Goal: Task Accomplishment & Management: Use online tool/utility

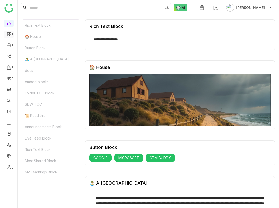
click at [12, 35] on icon at bounding box center [13, 35] width 4 height 4
click at [23, 53] on link "Reports" at bounding box center [35, 55] width 33 height 4
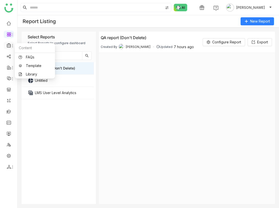
click at [9, 45] on icon at bounding box center [9, 45] width 5 height 5
click at [29, 73] on link "Library" at bounding box center [35, 75] width 33 height 4
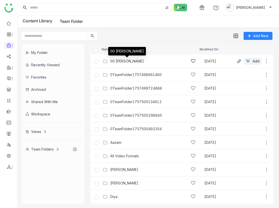
click at [118, 62] on div "00 [PERSON_NAME]" at bounding box center [127, 61] width 34 height 4
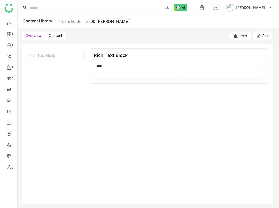
click at [54, 30] on div "Overview Content Stats Edit" at bounding box center [147, 34] width 259 height 12
click at [54, 34] on span "Content" at bounding box center [55, 35] width 13 height 4
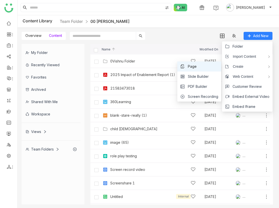
click at [201, 64] on li "Page" at bounding box center [199, 67] width 44 height 10
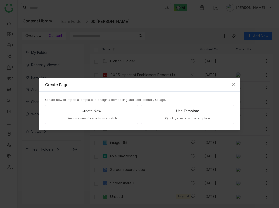
click at [116, 126] on div "Create new or import a template to design a compelling and user-friendly GPage.…" at bounding box center [139, 111] width 201 height 39
click at [113, 117] on div "Design a new GPage from scratch" at bounding box center [92, 118] width 50 height 5
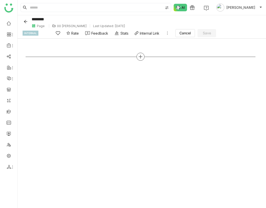
click at [140, 58] on icon at bounding box center [140, 56] width 5 height 5
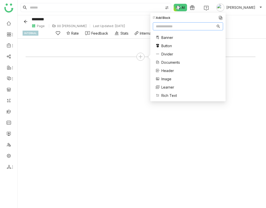
click at [169, 29] on nz-input-group at bounding box center [188, 26] width 70 height 8
click at [170, 26] on input "text" at bounding box center [186, 27] width 60 height 6
type input "**"
click at [168, 35] on span "Banner" at bounding box center [167, 37] width 12 height 5
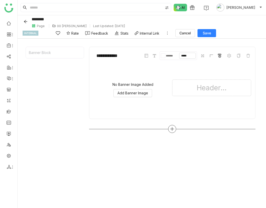
click at [174, 128] on icon at bounding box center [172, 129] width 5 height 5
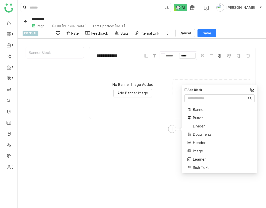
click at [199, 141] on span "Header" at bounding box center [199, 142] width 13 height 5
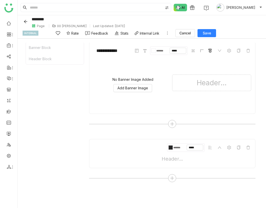
scroll to position [6, 0]
click at [173, 175] on div at bounding box center [172, 178] width 8 height 8
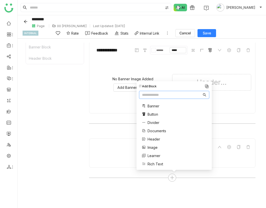
scroll to position [60, 0]
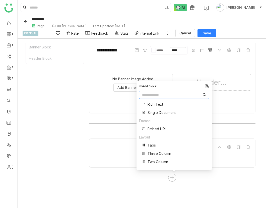
click at [154, 146] on span "Tabs" at bounding box center [152, 145] width 8 height 5
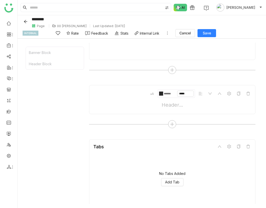
scroll to position [78, 0]
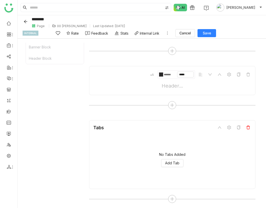
click at [250, 128] on icon at bounding box center [248, 128] width 4 height 4
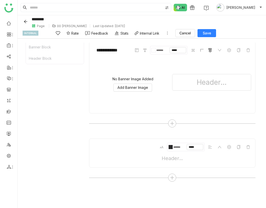
scroll to position [6, 0]
click at [174, 175] on icon at bounding box center [172, 177] width 5 height 5
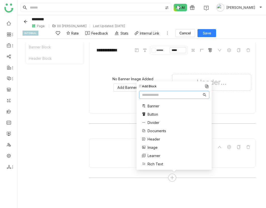
scroll to position [60, 0]
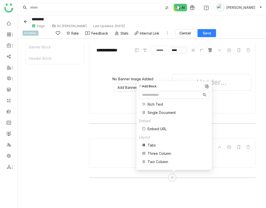
click at [158, 153] on span "Three Column" at bounding box center [160, 153] width 24 height 5
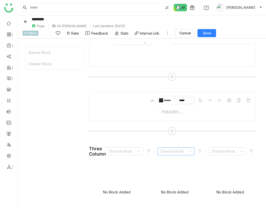
scroll to position [82, 0]
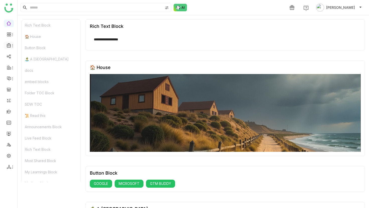
click at [8, 45] on span at bounding box center [8, 45] width 3 height 0
click at [32, 74] on link "Library" at bounding box center [35, 75] width 33 height 4
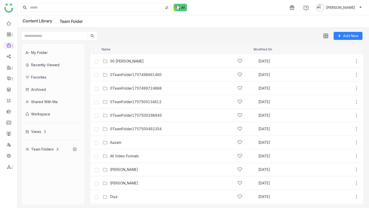
click at [52, 117] on div "Workspace" at bounding box center [51, 114] width 59 height 12
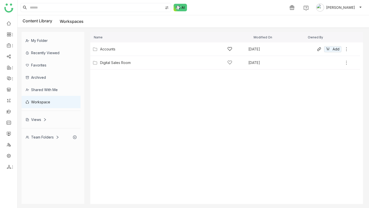
click at [116, 47] on div "Accounts" at bounding box center [166, 48] width 132 height 5
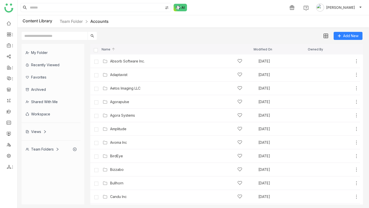
click at [58, 37] on input "text" at bounding box center [55, 36] width 66 height 8
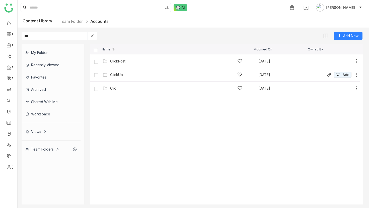
type input "***"
click at [117, 73] on div "ClickUp" at bounding box center [116, 75] width 13 height 4
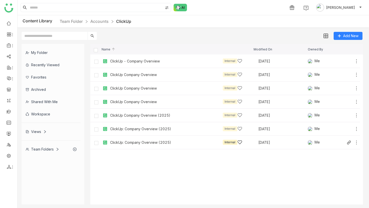
click at [142, 144] on div "ClickUp: Company Overview (2025)" at bounding box center [140, 143] width 61 height 4
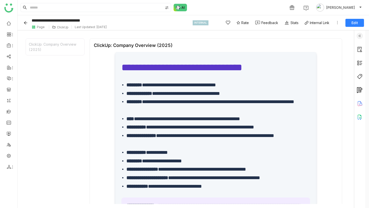
click at [178, 86] on li "**********" at bounding box center [219, 85] width 184 height 9
click at [196, 86] on li "**********" at bounding box center [219, 85] width 184 height 9
copy li "*********"
click at [143, 7] on input at bounding box center [96, 7] width 134 height 9
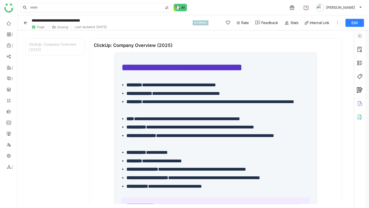
paste input "*********"
type input "*********"
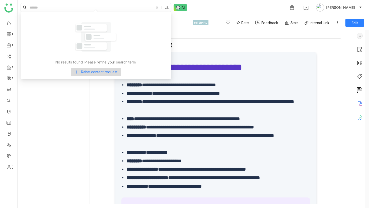
paste input "*********"
type input "*********"
click at [10, 9] on img at bounding box center [8, 8] width 9 height 9
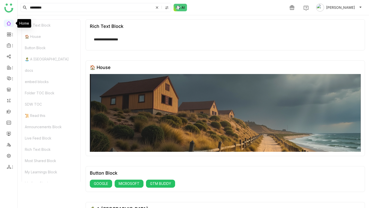
click at [11, 23] on link at bounding box center [9, 23] width 5 height 4
click at [33, 73] on link "Library" at bounding box center [35, 75] width 33 height 4
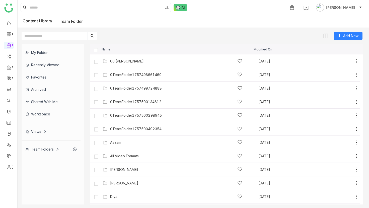
click at [48, 115] on div "Workspace" at bounding box center [51, 114] width 59 height 12
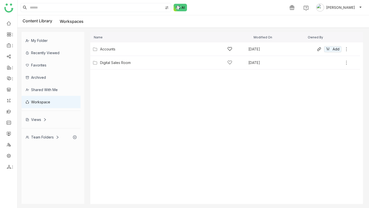
click at [118, 49] on div "Accounts" at bounding box center [166, 48] width 132 height 5
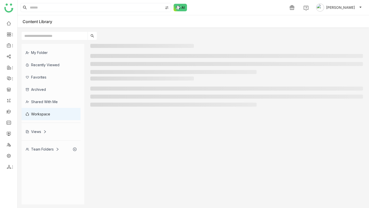
click at [75, 36] on input "text" at bounding box center [55, 36] width 66 height 8
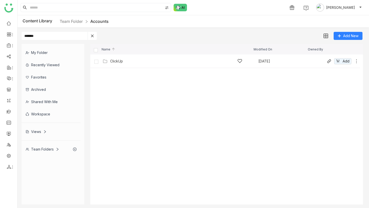
type input "*******"
click at [120, 60] on div "ClickUp" at bounding box center [116, 61] width 13 height 4
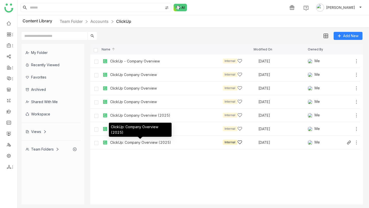
click at [149, 141] on div "ClickUp: Company Overview (2025)" at bounding box center [140, 143] width 61 height 4
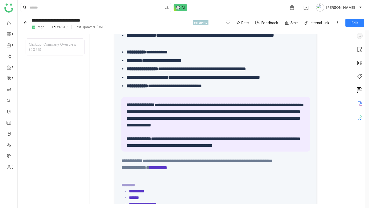
scroll to position [150, 0]
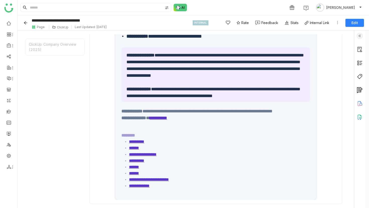
click at [26, 23] on icon "Back" at bounding box center [26, 23] width 4 height 4
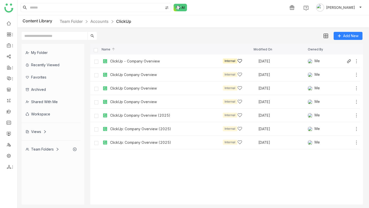
click at [130, 62] on div "ClickUp - Company Overview" at bounding box center [135, 61] width 50 height 4
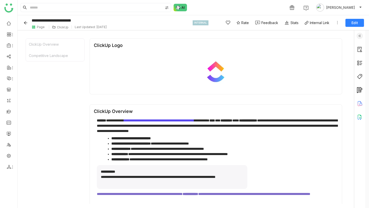
click at [194, 121] on span "**********" at bounding box center [159, 121] width 70 height 4
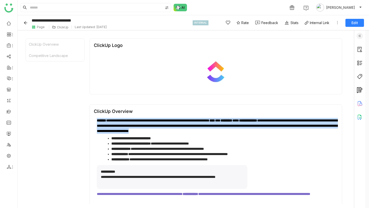
click at [194, 121] on span "**********" at bounding box center [159, 121] width 70 height 4
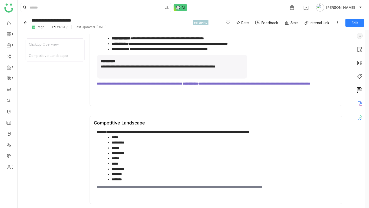
click at [156, 70] on div "**********" at bounding box center [172, 67] width 151 height 24
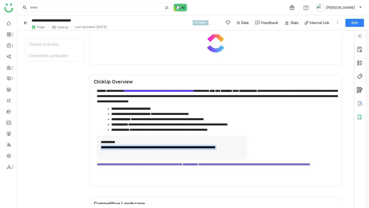
scroll to position [0, 0]
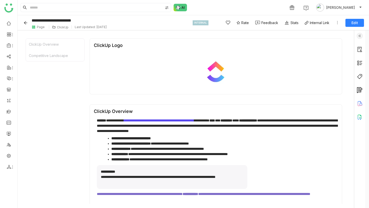
click at [291, 23] on div "Stats" at bounding box center [291, 22] width 14 height 5
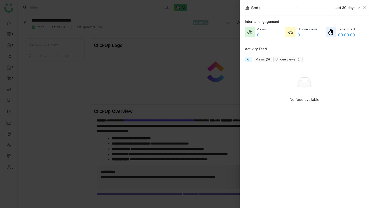
click at [208, 77] on div at bounding box center [184, 104] width 369 height 208
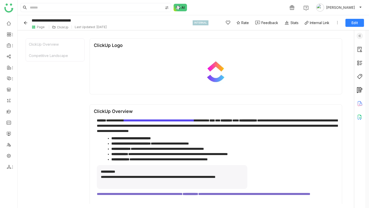
click at [224, 80] on img at bounding box center [216, 72] width 32 height 32
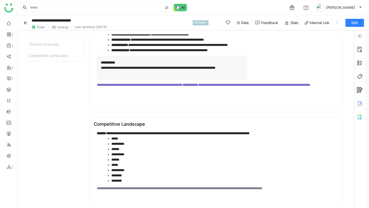
scroll to position [111, 0]
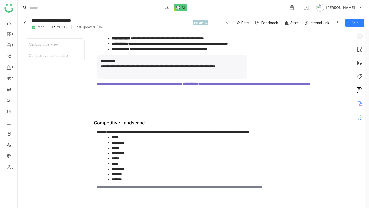
click at [198, 83] on strong "**********" at bounding box center [191, 84] width 16 height 4
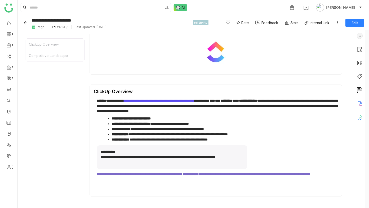
scroll to position [0, 0]
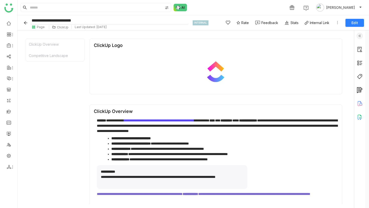
click at [59, 24] on input "**********" at bounding box center [109, 21] width 158 height 8
click at [59, 26] on div "ClickUp" at bounding box center [63, 27] width 12 height 4
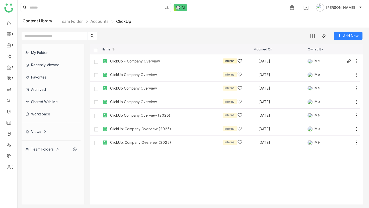
click at [130, 63] on div "ClickUp - Company Overview" at bounding box center [135, 61] width 50 height 4
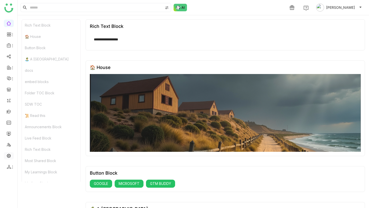
click at [10, 156] on link at bounding box center [9, 155] width 5 height 4
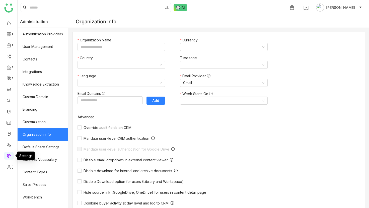
type input "*******"
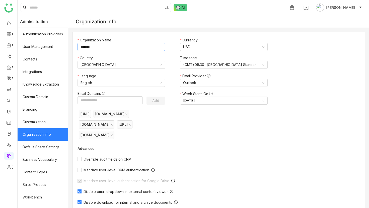
click at [93, 48] on input "*******" at bounding box center [122, 47] width 88 height 8
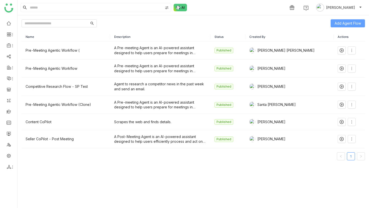
click at [347, 24] on span "Add Agent Flow" at bounding box center [348, 24] width 26 height 6
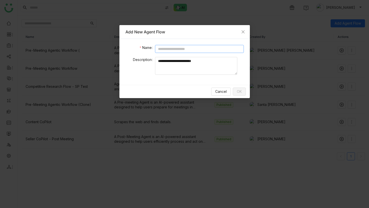
click at [205, 50] on input at bounding box center [199, 49] width 89 height 8
click at [188, 49] on input "**********" at bounding box center [199, 49] width 89 height 8
click at [172, 51] on input "**********" at bounding box center [199, 49] width 89 height 8
type input "**********"
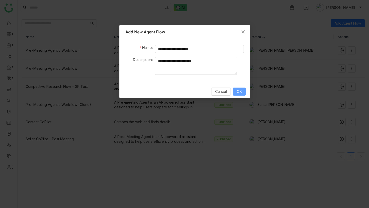
click at [237, 93] on span "OK" at bounding box center [239, 92] width 5 height 6
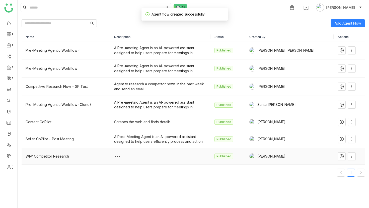
click at [63, 158] on div "WIP: Competitor Research" at bounding box center [66, 157] width 81 height 6
click at [350, 157] on icon at bounding box center [352, 156] width 4 height 4
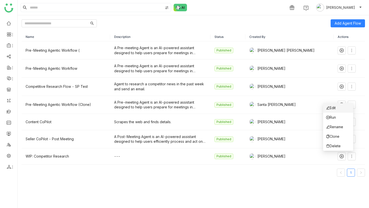
click at [330, 107] on icon at bounding box center [328, 108] width 4 height 4
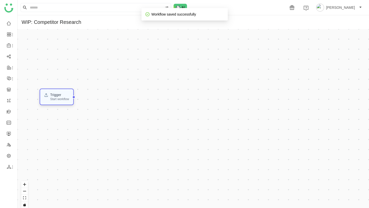
drag, startPoint x: 41, startPoint y: 87, endPoint x: 62, endPoint y: 97, distance: 22.8
click at [62, 97] on div "Trigger" at bounding box center [59, 95] width 19 height 4
click at [62, 97] on div "Trigger" at bounding box center [58, 96] width 19 height 4
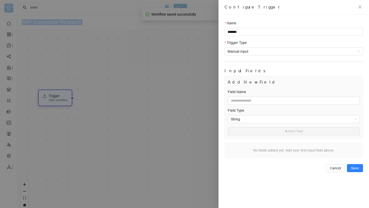
click at [62, 97] on div at bounding box center [184, 104] width 369 height 208
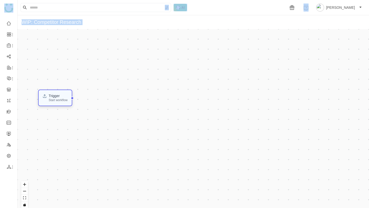
click at [63, 100] on div "Start workflow" at bounding box center [58, 100] width 19 height 3
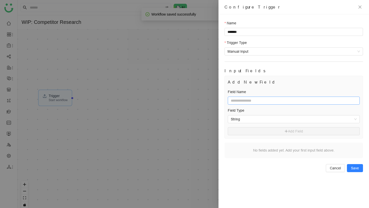
click at [270, 101] on input "text" at bounding box center [294, 101] width 132 height 8
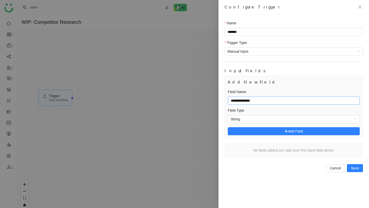
type input "**********"
click at [295, 124] on div "**********" at bounding box center [294, 107] width 138 height 62
click at [278, 123] on div "String" at bounding box center [294, 119] width 132 height 8
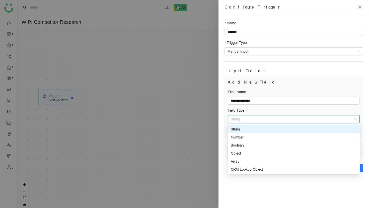
click at [273, 119] on span "String" at bounding box center [294, 119] width 126 height 8
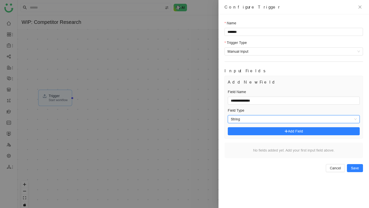
click at [273, 120] on span "String" at bounding box center [294, 119] width 126 height 8
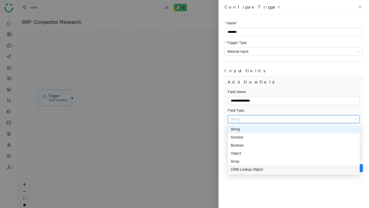
click at [257, 168] on div "CRM Lookup Object" at bounding box center [294, 170] width 126 height 6
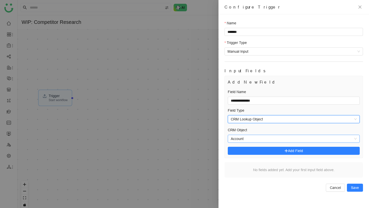
click at [263, 136] on span "Account" at bounding box center [294, 139] width 126 height 8
click at [261, 131] on div "CRM Object" at bounding box center [294, 131] width 132 height 8
click at [262, 115] on div "Field Type" at bounding box center [294, 112] width 132 height 8
click at [260, 119] on span "CRM Lookup Object" at bounding box center [294, 119] width 126 height 8
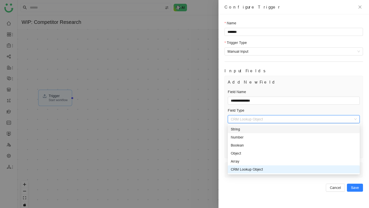
click at [255, 131] on div "String" at bounding box center [294, 130] width 126 height 6
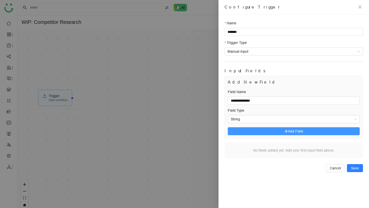
click at [285, 135] on button "Add Field" at bounding box center [294, 131] width 132 height 8
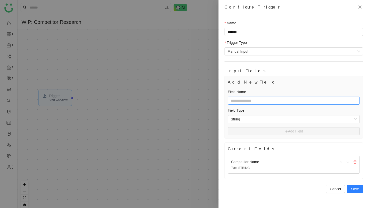
click at [259, 98] on input "text" at bounding box center [294, 101] width 132 height 8
click at [291, 31] on input "*******" at bounding box center [294, 32] width 139 height 8
type input "**********"
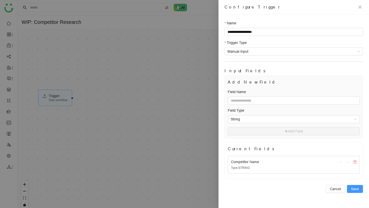
click at [358, 190] on span "Save" at bounding box center [355, 189] width 8 height 6
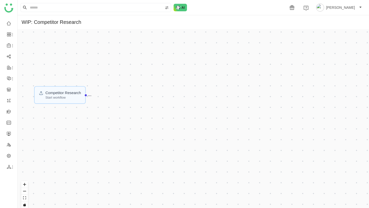
click at [88, 96] on div at bounding box center [85, 94] width 3 height 3
click at [171, 80] on div "Competitor Research Start workflow" at bounding box center [194, 120] width 352 height 183
click at [140, 68] on div "Competitor Research Start workflow" at bounding box center [194, 120] width 352 height 183
click at [122, 64] on div "Competitor Research Start workflow" at bounding box center [194, 120] width 352 height 183
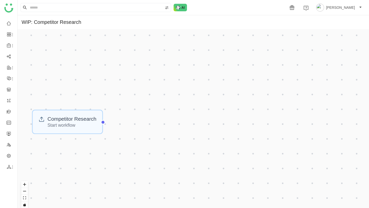
drag, startPoint x: 81, startPoint y: 107, endPoint x: 119, endPoint y: 106, distance: 38.2
click at [119, 106] on div "Competitor Research Start workflow" at bounding box center [194, 120] width 352 height 183
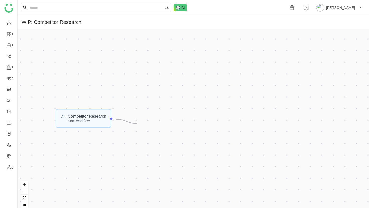
drag, startPoint x: 116, startPoint y: 120, endPoint x: 144, endPoint y: 127, distance: 28.3
click at [144, 127] on div "Competitor Research Start workflow" at bounding box center [194, 120] width 352 height 183
click at [106, 116] on div "Competitor Research" at bounding box center [87, 116] width 38 height 4
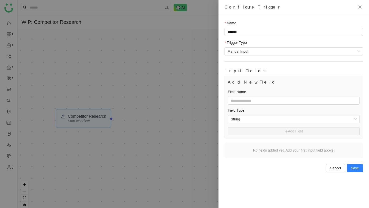
click at [128, 124] on div at bounding box center [184, 104] width 369 height 208
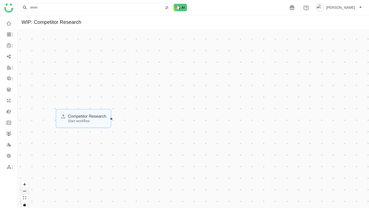
click at [26, 188] on button "zoom out" at bounding box center [24, 191] width 7 height 7
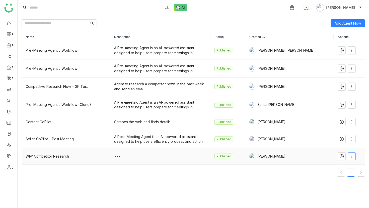
click at [350, 157] on icon at bounding box center [352, 156] width 4 height 4
click at [333, 108] on span "Edit" at bounding box center [331, 108] width 10 height 6
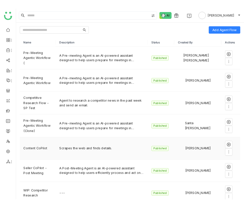
scroll to position [24, 0]
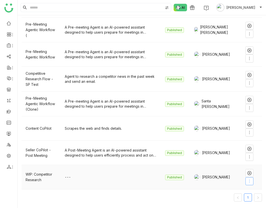
click at [248, 180] on icon at bounding box center [250, 181] width 4 height 4
click at [234, 132] on span "Edit" at bounding box center [230, 132] width 10 height 6
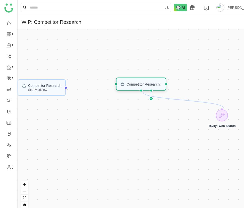
drag, startPoint x: 222, startPoint y: 67, endPoint x: 130, endPoint y: 85, distance: 94.2
click at [130, 85] on div "Competitor Research" at bounding box center [143, 84] width 33 height 4
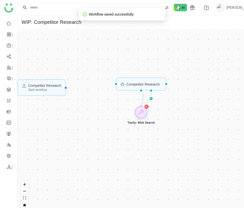
drag, startPoint x: 226, startPoint y: 117, endPoint x: 145, endPoint y: 114, distance: 80.9
click at [144, 114] on icon at bounding box center [141, 112] width 6 height 6
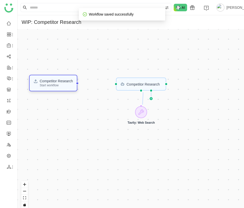
drag, startPoint x: 62, startPoint y: 90, endPoint x: 73, endPoint y: 85, distance: 12.4
click at [73, 85] on div "Start workflow" at bounding box center [56, 85] width 33 height 3
drag, startPoint x: 81, startPoint y: 85, endPoint x: 114, endPoint y: 85, distance: 33.1
click at [114, 85] on div "Competitor Research Start workflow Competitor Research Tavily: Web Search" at bounding box center [131, 120] width 226 height 183
click at [69, 86] on div "Start workflow" at bounding box center [56, 85] width 33 height 3
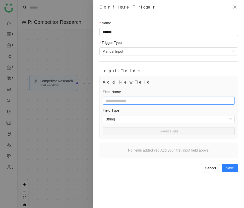
click at [147, 104] on input "text" at bounding box center [169, 101] width 132 height 8
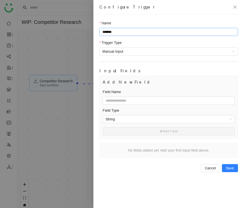
click at [141, 31] on input "*******" at bounding box center [168, 32] width 139 height 8
type input "**********"
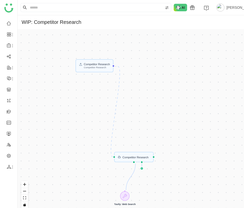
drag, startPoint x: 150, startPoint y: 59, endPoint x: 135, endPoint y: 133, distance: 75.4
click at [135, 133] on div "Competitor Research Competitor Research Competitor Research Tavily: Web Search" at bounding box center [131, 120] width 226 height 183
click at [100, 72] on div "Competitor Research Competitor Research" at bounding box center [95, 65] width 38 height 13
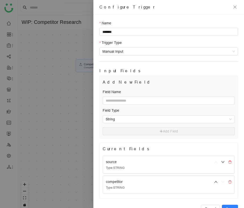
scroll to position [15, 0]
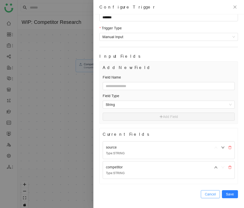
click at [214, 194] on span "Cancel" at bounding box center [210, 195] width 11 height 6
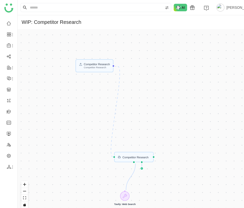
scroll to position [0, 0]
click at [108, 60] on div "Competitor Research Competitor Research" at bounding box center [95, 65] width 38 height 13
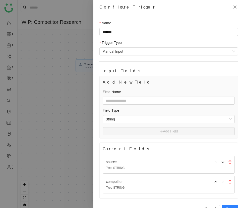
click at [59, 28] on div at bounding box center [122, 104] width 244 height 208
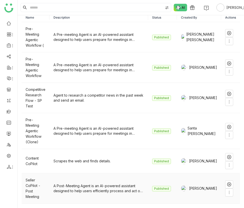
scroll to position [38, 0]
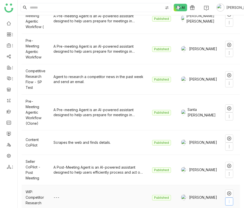
click at [229, 200] on icon at bounding box center [229, 202] width 4 height 4
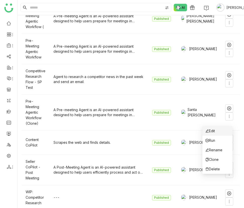
click at [222, 132] on li "Edit" at bounding box center [217, 131] width 30 height 10
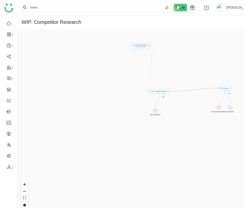
drag, startPoint x: 171, startPoint y: 92, endPoint x: 219, endPoint y: 89, distance: 48.0
click at [219, 89] on div "Competitor Research Competitor Research AI Agent Competitor Research Current Us…" at bounding box center [131, 120] width 226 height 183
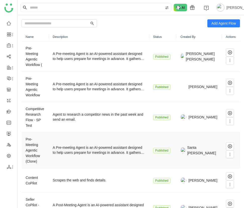
scroll to position [32, 0]
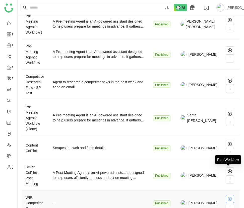
click at [228, 197] on icon at bounding box center [230, 199] width 4 height 4
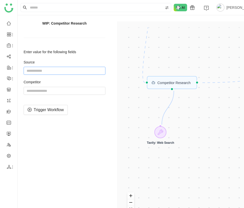
click at [81, 74] on input "string" at bounding box center [65, 71] width 82 height 8
type input "*********"
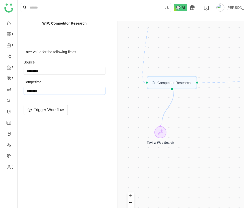
type input "********"
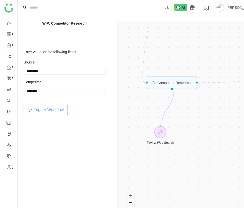
click at [50, 110] on span "Trigger Workflow" at bounding box center [49, 110] width 30 height 6
click at [56, 110] on span "Trigger Workflow" at bounding box center [49, 110] width 30 height 6
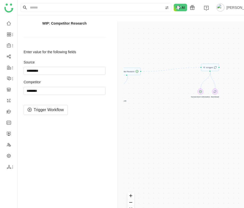
drag, startPoint x: 199, startPoint y: 38, endPoint x: 139, endPoint y: 49, distance: 61.4
click at [139, 49] on div "Competitor Research Competitor Research AI Agent Competitor Research Current Us…" at bounding box center [182, 125] width 116 height 196
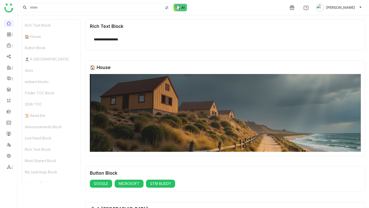
click at [8, 49] on ul at bounding box center [8, 95] width 17 height 158
click at [10, 45] on icon at bounding box center [9, 45] width 5 height 5
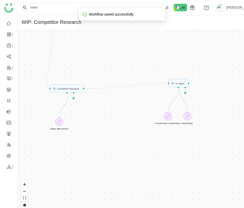
drag, startPoint x: 204, startPoint y: 75, endPoint x: 108, endPoint y: 83, distance: 96.4
click at [108, 83] on div "Competitor Research Competitor Research AI Agent Competitor Research Current Us…" at bounding box center [131, 120] width 226 height 183
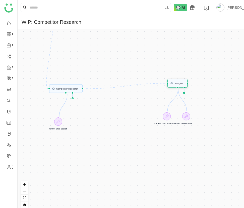
click at [177, 82] on div "AI Agent" at bounding box center [178, 83] width 9 height 2
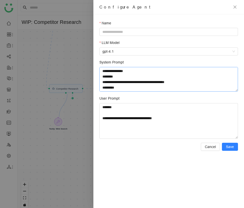
scroll to position [142, 0]
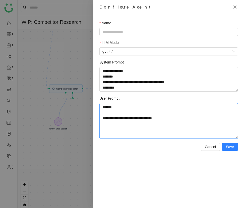
drag, startPoint x: 185, startPoint y: 120, endPoint x: 96, endPoint y: 104, distance: 90.8
click at [96, 104] on div "**********" at bounding box center [168, 111] width 151 height 194
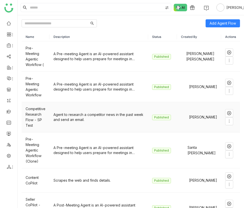
scroll to position [38, 0]
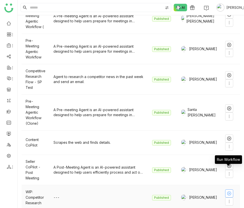
click at [229, 192] on icon at bounding box center [229, 194] width 4 height 4
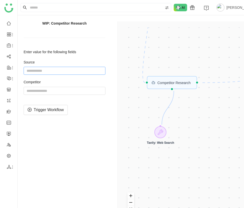
click at [78, 74] on input "string" at bounding box center [65, 71] width 82 height 8
type input "*********"
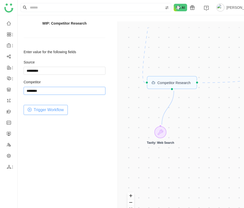
type input "********"
click at [64, 106] on button "Trigger Workflow" at bounding box center [46, 110] width 44 height 10
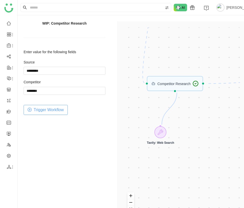
click at [58, 111] on span "Trigger Workflow" at bounding box center [49, 110] width 30 height 6
